Goal: Find specific page/section: Find specific page/section

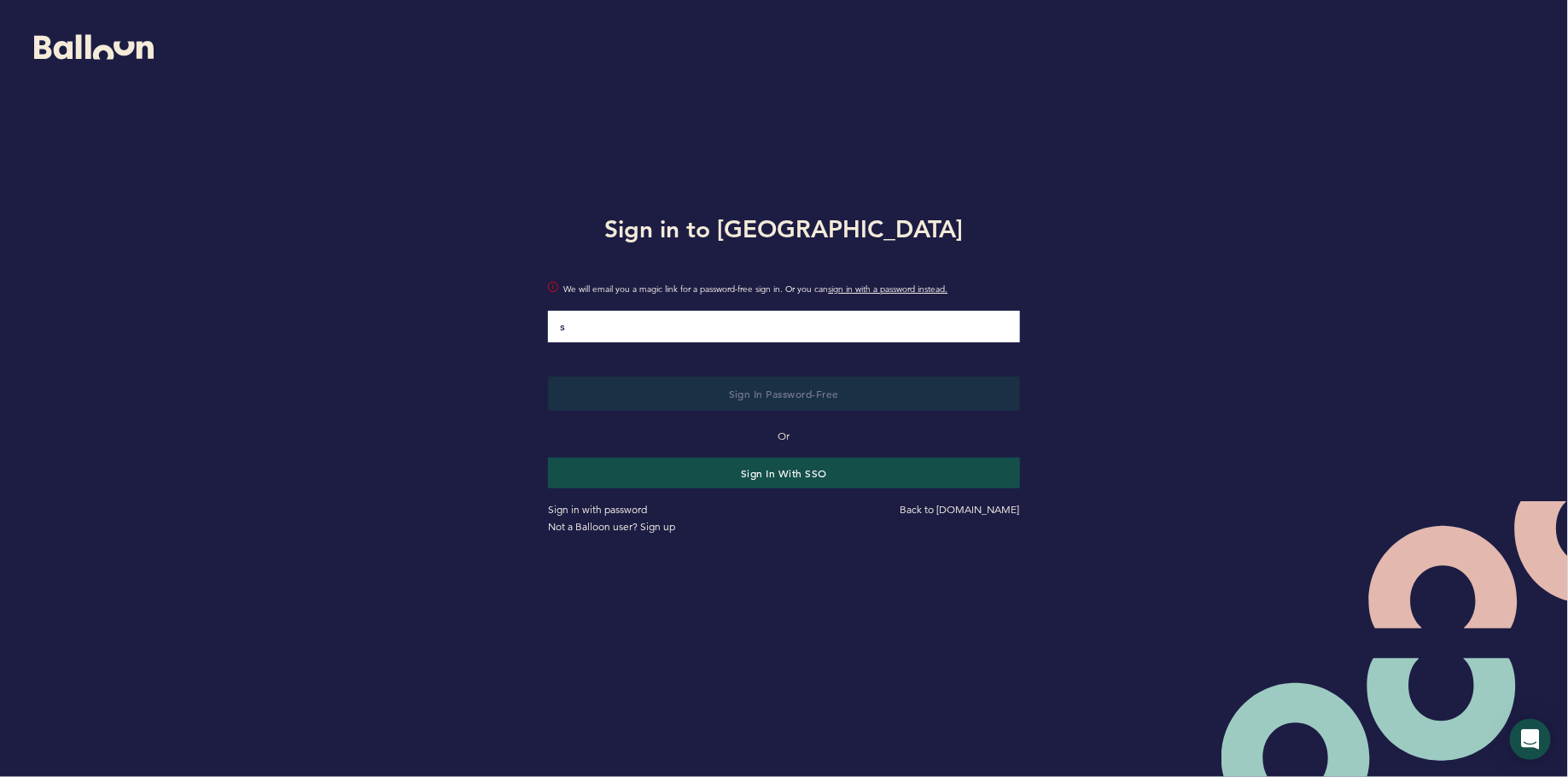
type input "[PERSON_NAME][EMAIL_ADDRESS][PERSON_NAME][DOMAIN_NAME]"
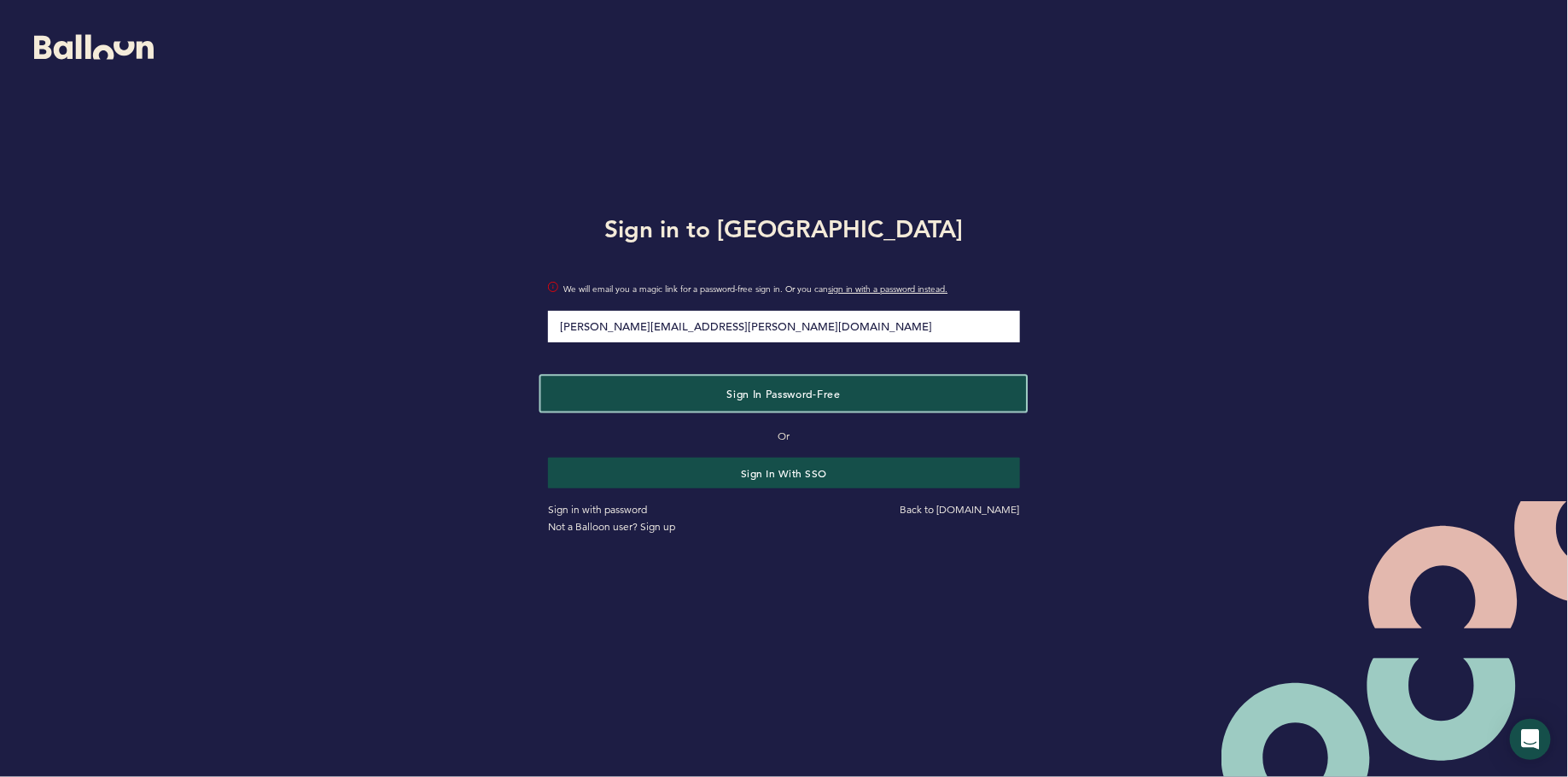
click at [782, 383] on button "Sign in Password-Free" at bounding box center [784, 392] width 486 height 35
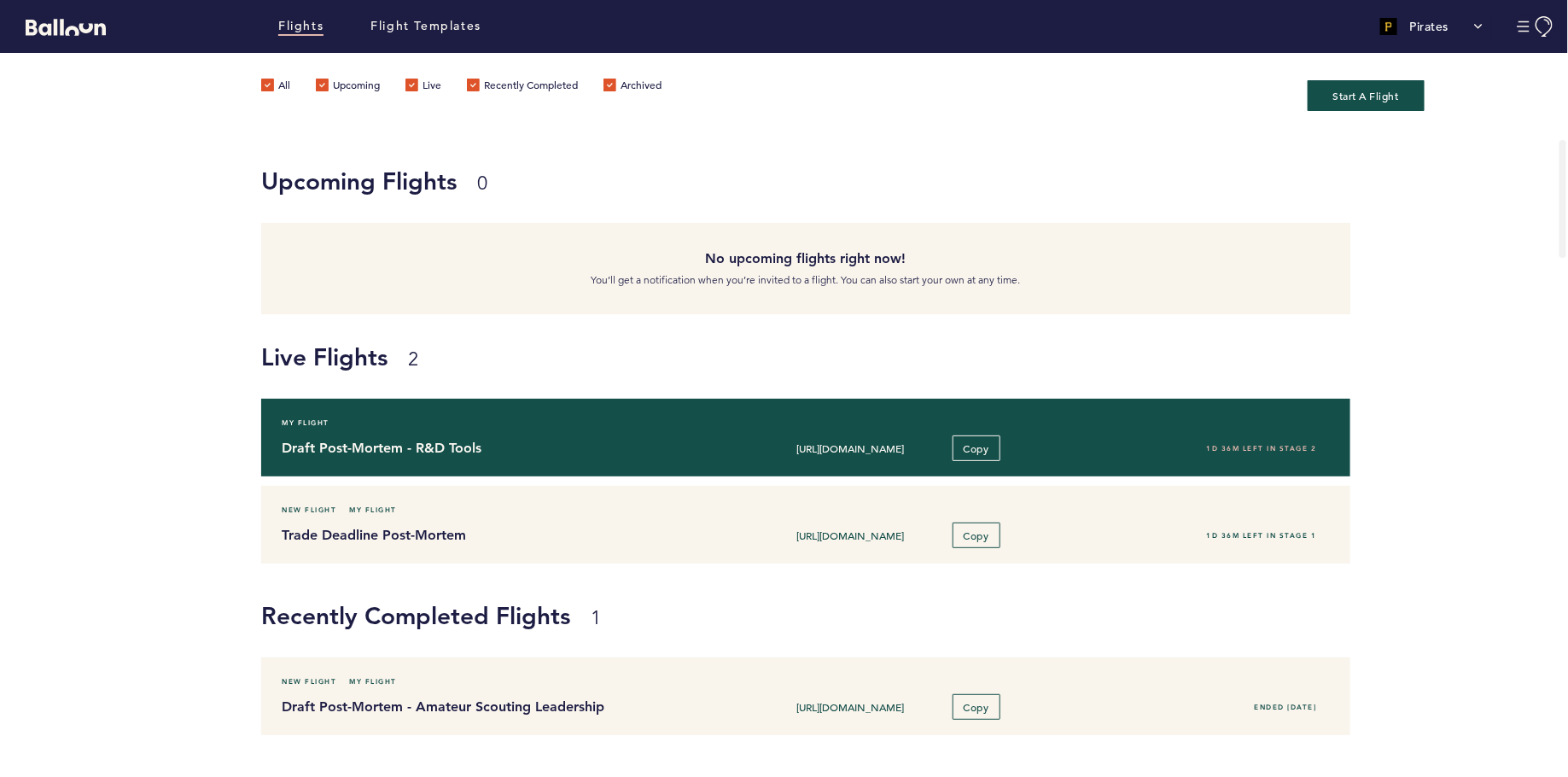
click at [405, 433] on div "My Flight Draft Post-Mortem - R&D Tools [URL][DOMAIN_NAME] Copy 1D 36M left in …" at bounding box center [805, 438] width 1089 height 78
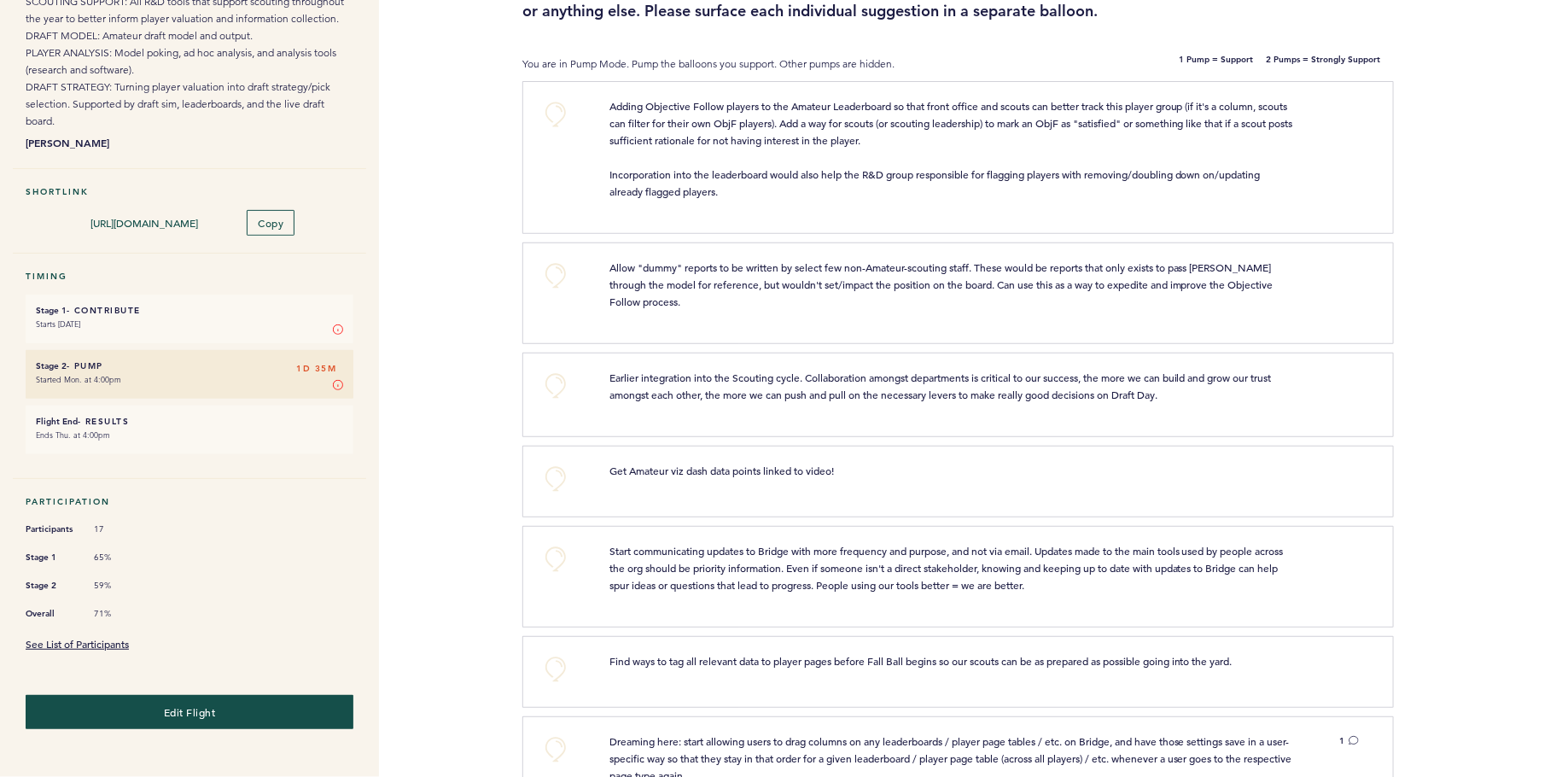
scroll to position [197, 0]
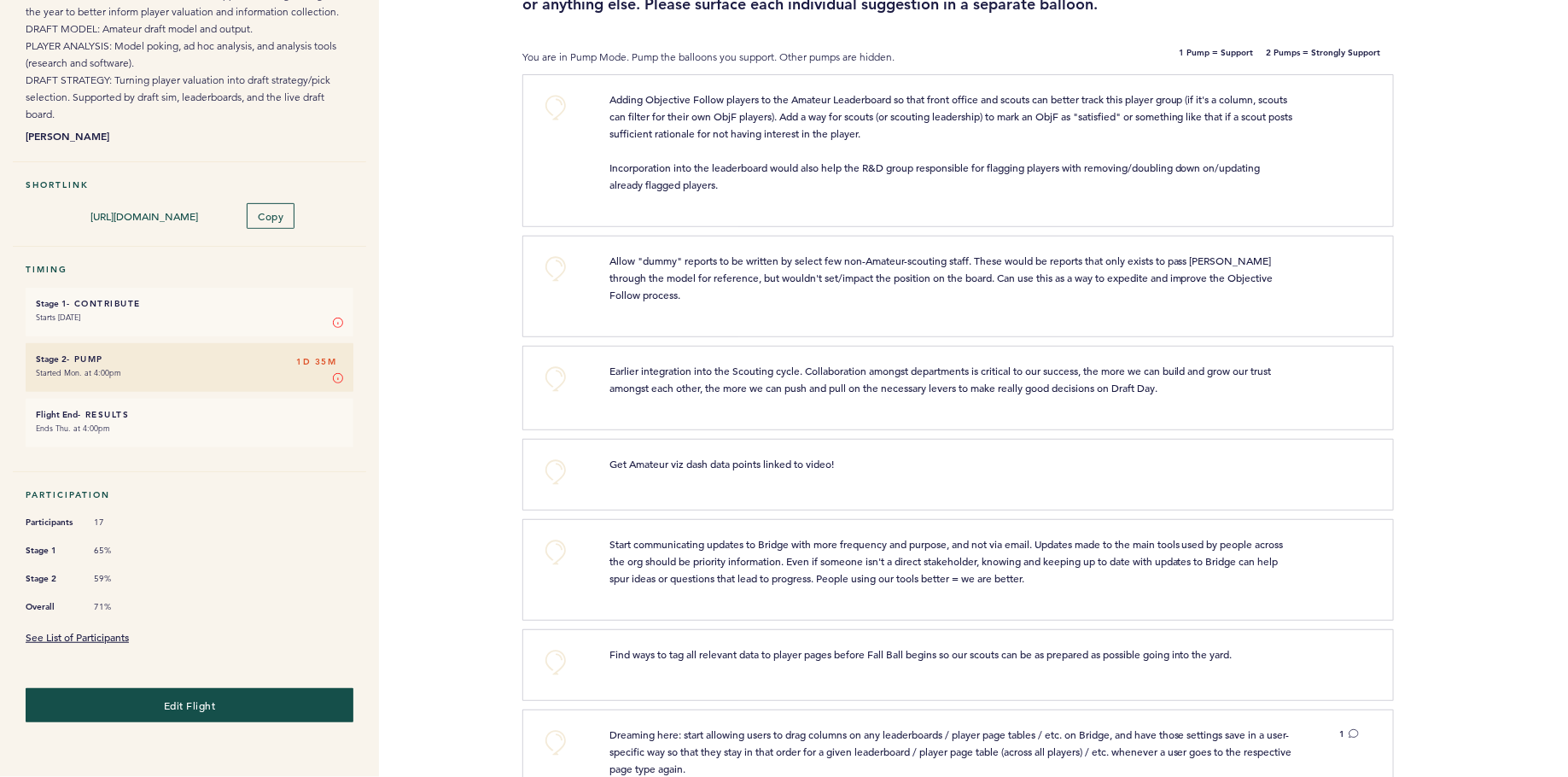
click at [110, 629] on div "See List of Participants" at bounding box center [189, 637] width 328 height 17
click at [110, 630] on link "See List of Participants" at bounding box center [77, 636] width 103 height 13
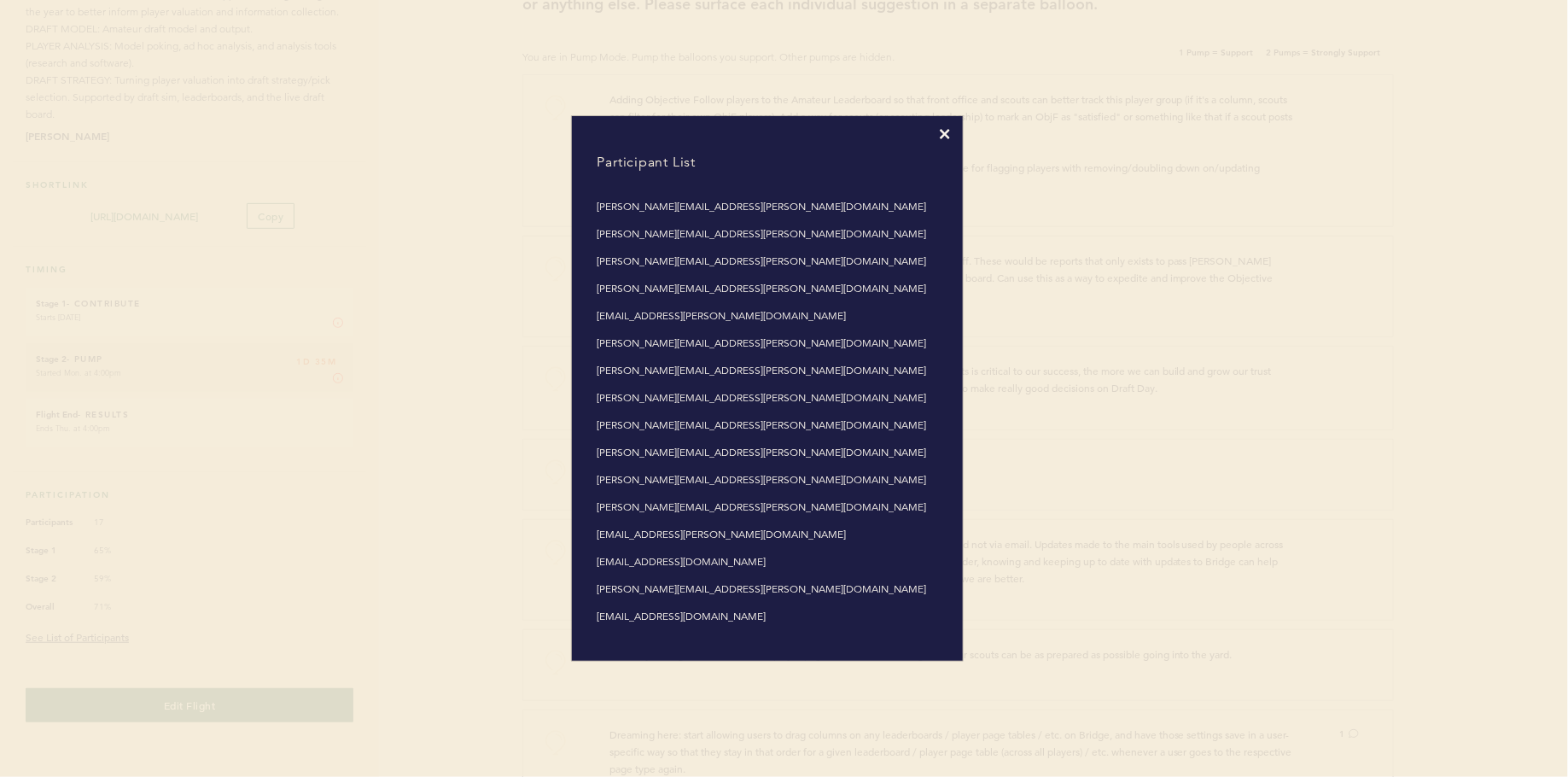
click at [947, 136] on icon at bounding box center [944, 133] width 10 height 10
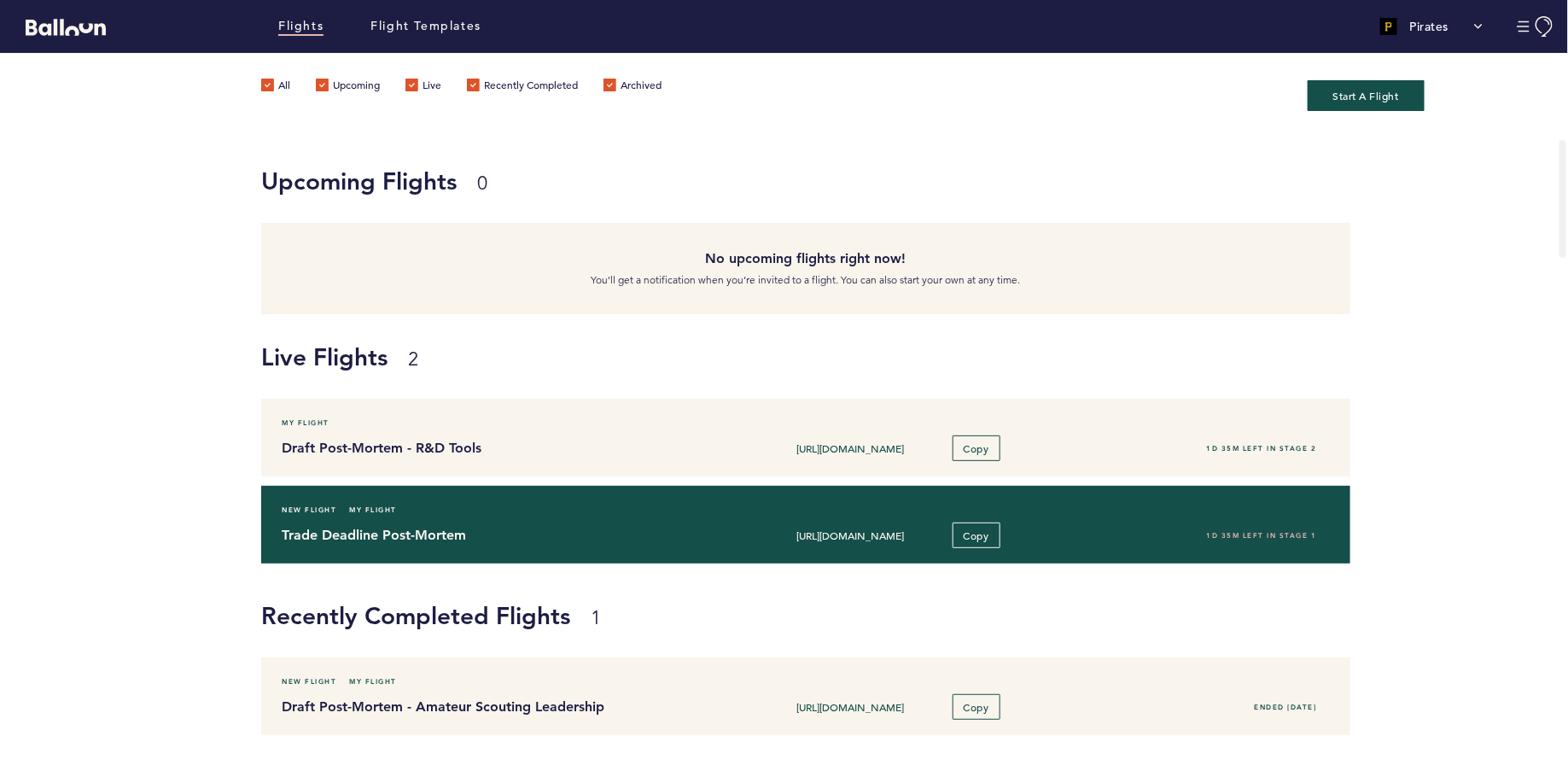
click at [394, 514] on span "My Flight" at bounding box center [372, 509] width 48 height 17
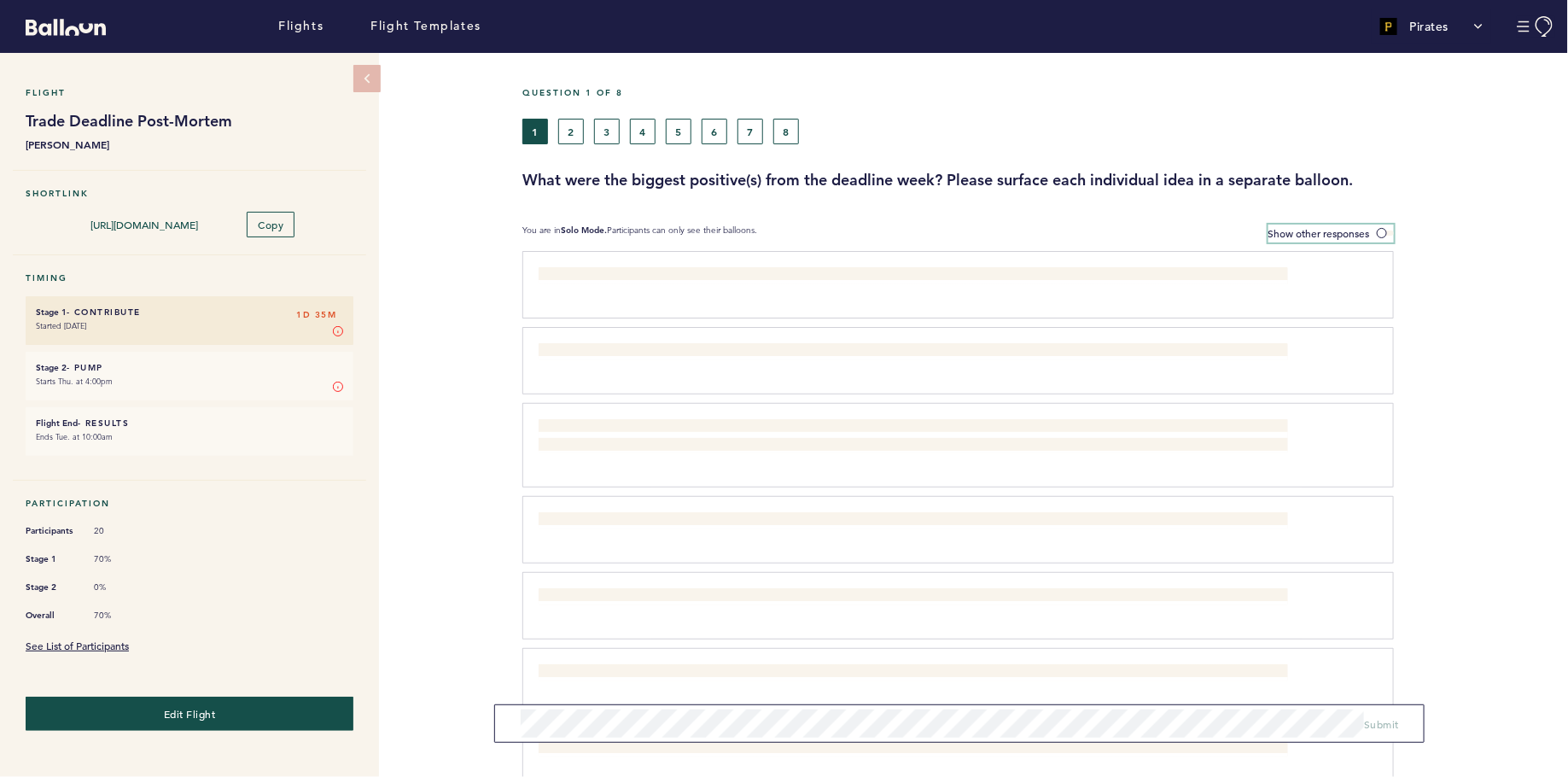
click at [1383, 231] on span at bounding box center [1386, 233] width 17 height 5
click at [0, 0] on input "Show other responses" at bounding box center [0, 0] width 0 height 0
